Goal: Download file/media

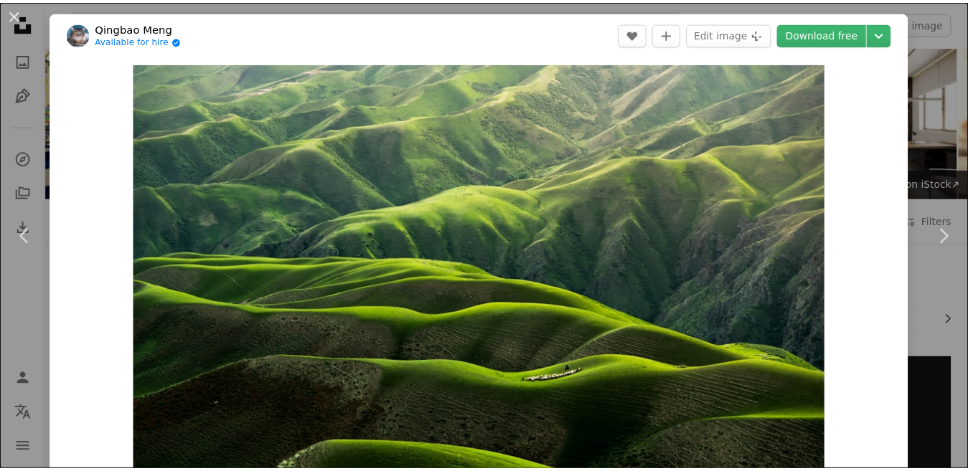
scroll to position [1162, 0]
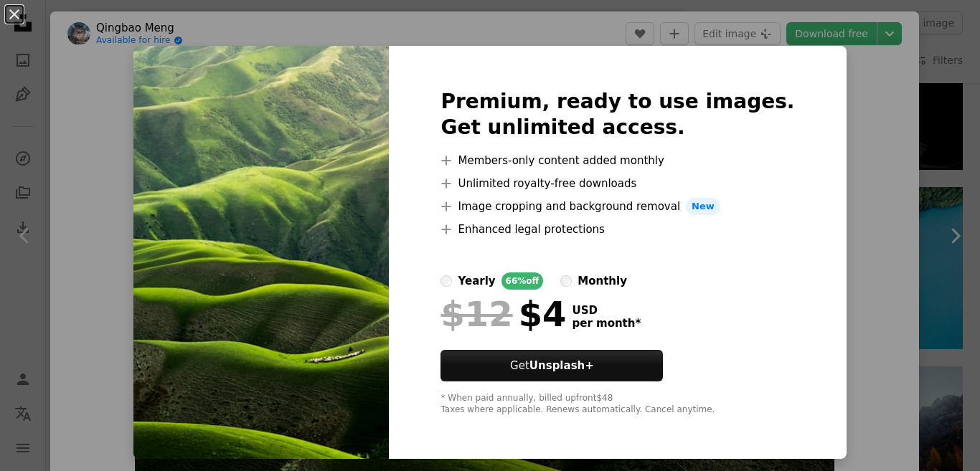
click at [689, 37] on div "An X shape Premium, ready to use images. Get unlimited access. A plus sign Memb…" at bounding box center [490, 235] width 980 height 471
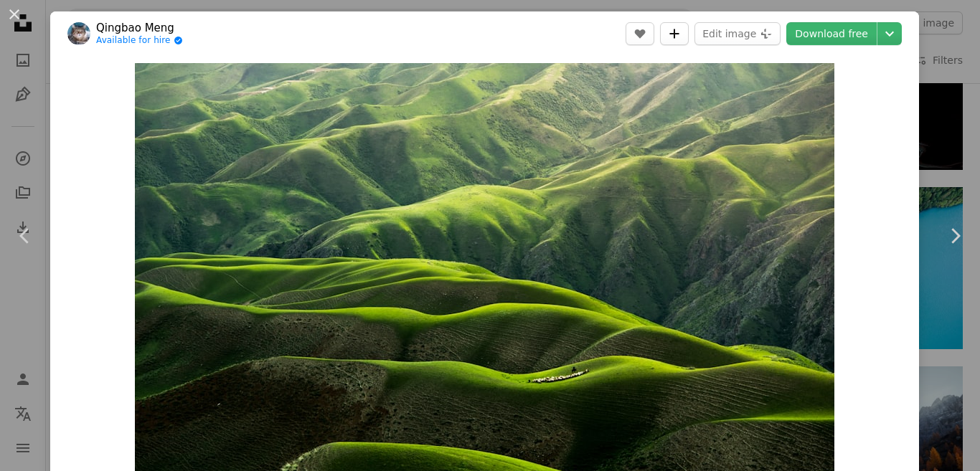
click at [680, 37] on icon "A plus sign" at bounding box center [673, 33] width 11 height 11
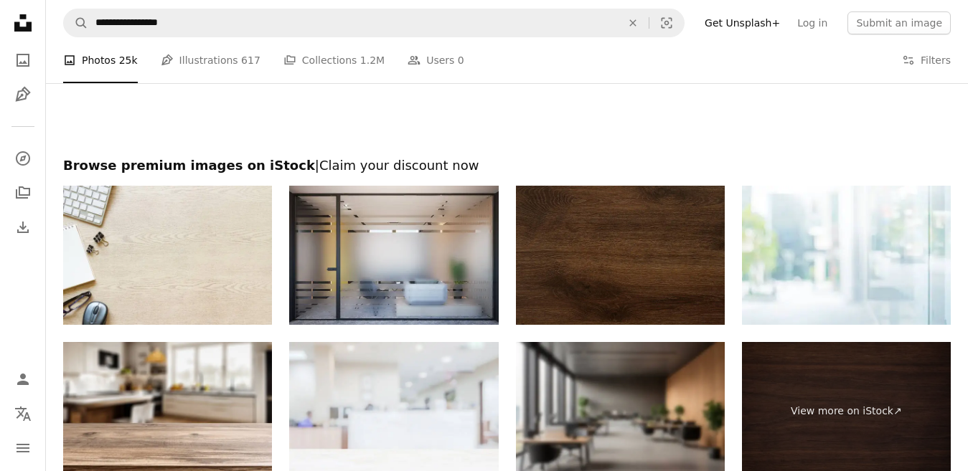
scroll to position [2124, 0]
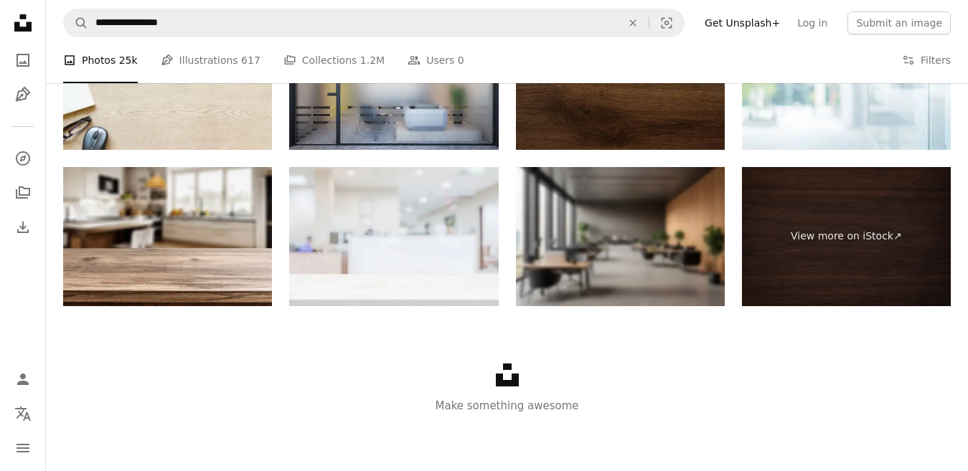
click at [510, 382] on icon at bounding box center [507, 375] width 23 height 23
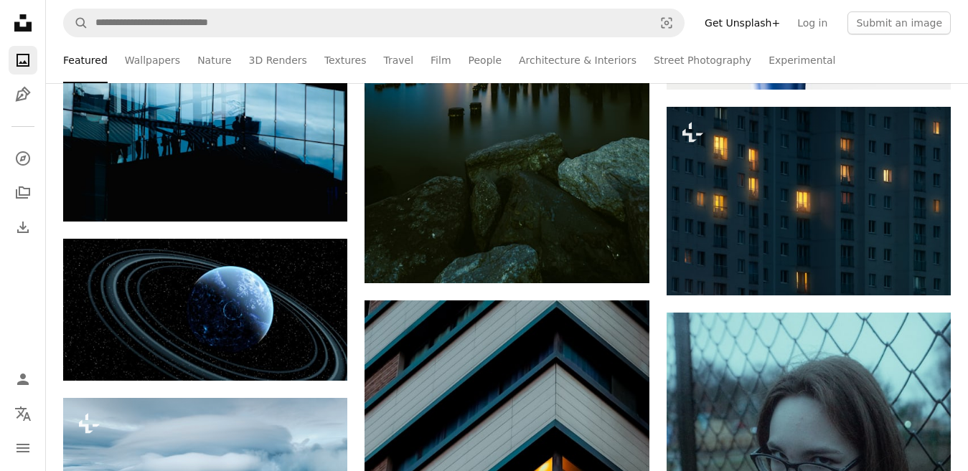
scroll to position [2039, 0]
